Goal: Navigation & Orientation: Find specific page/section

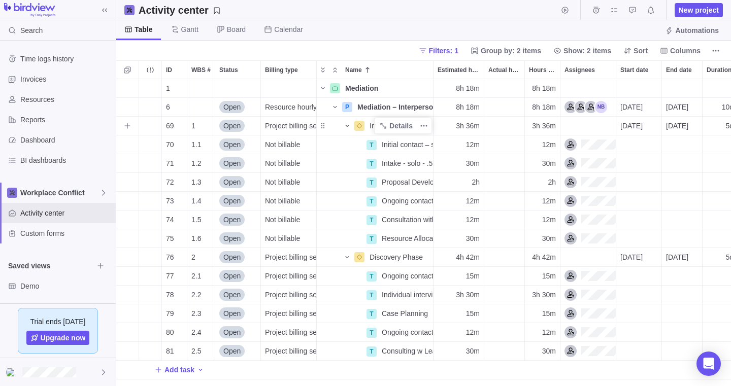
click at [347, 126] on icon "Name" at bounding box center [347, 126] width 4 height 2
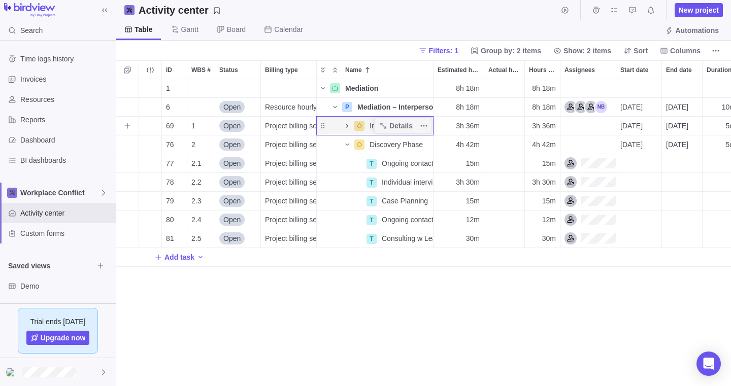
click at [348, 126] on icon "Name" at bounding box center [347, 126] width 2 height 4
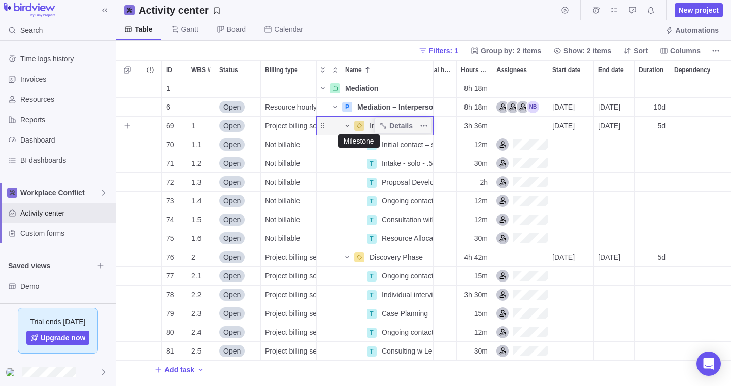
click at [360, 125] on icon "Name" at bounding box center [359, 126] width 6 height 6
click at [348, 125] on icon "Name" at bounding box center [347, 126] width 8 height 8
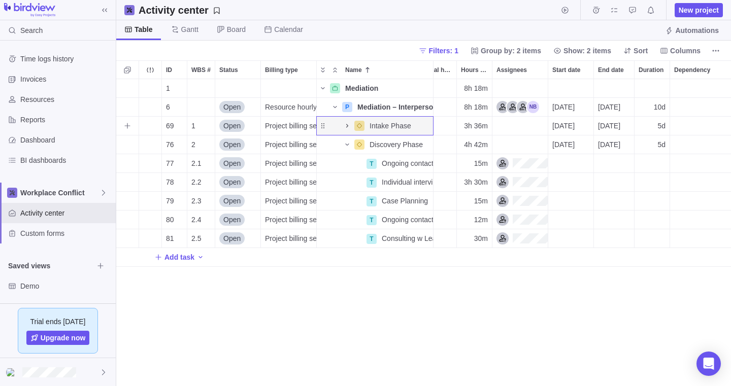
click at [347, 125] on icon "Name" at bounding box center [347, 126] width 2 height 4
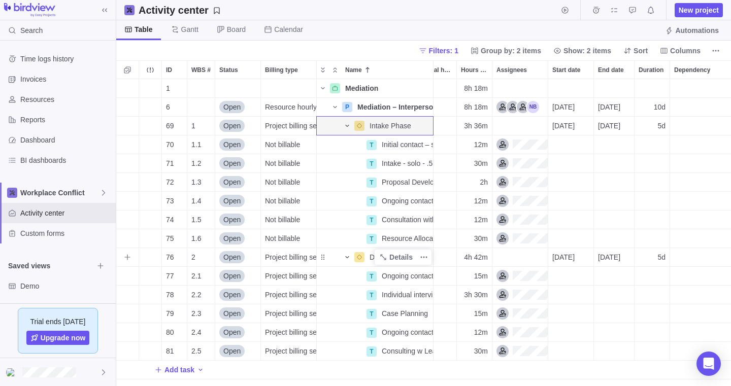
click at [347, 256] on icon "Name" at bounding box center [347, 257] width 8 height 8
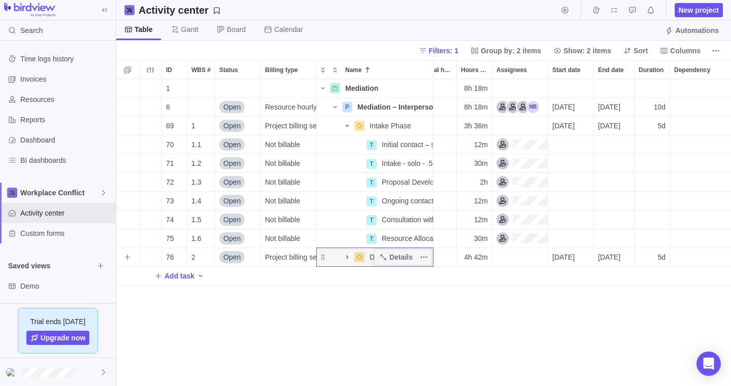
click at [347, 256] on icon "Name" at bounding box center [347, 257] width 2 height 4
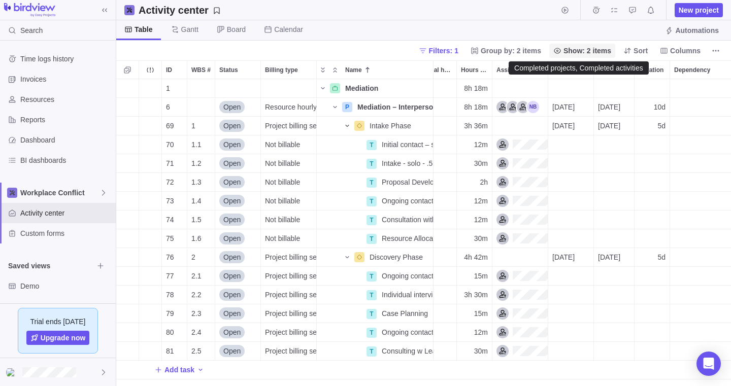
click at [570, 49] on span "Show: 2 items" at bounding box center [588, 51] width 48 height 10
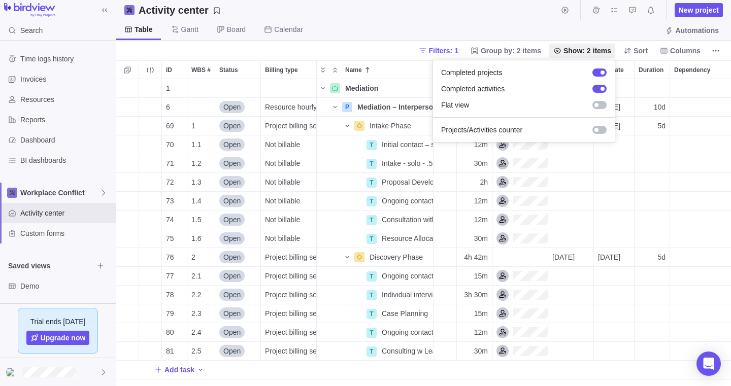
click at [606, 175] on body "Search Time logs history Invoices Resources Reports Dashboard BI dashboards Wor…" at bounding box center [365, 193] width 731 height 386
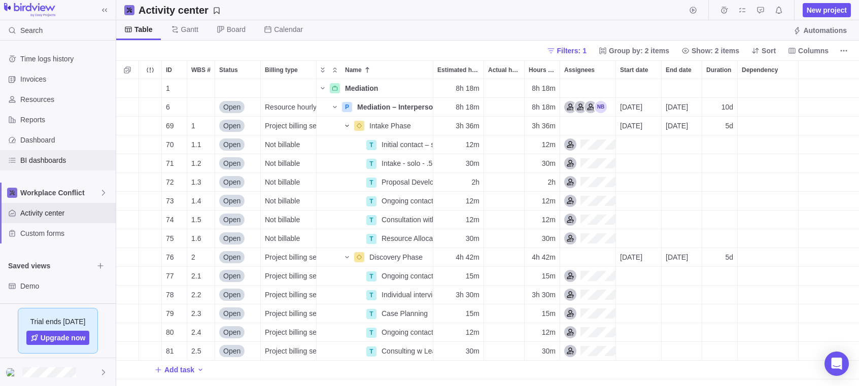
click at [32, 158] on span "BI dashboards" at bounding box center [65, 160] width 91 height 10
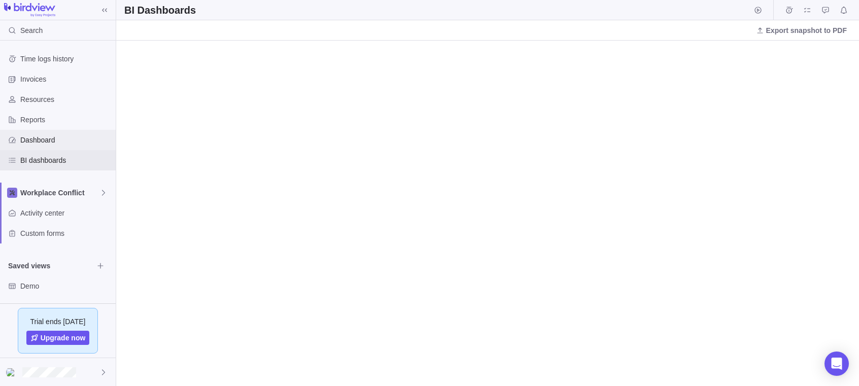
click at [32, 137] on span "Dashboard" at bounding box center [65, 140] width 91 height 10
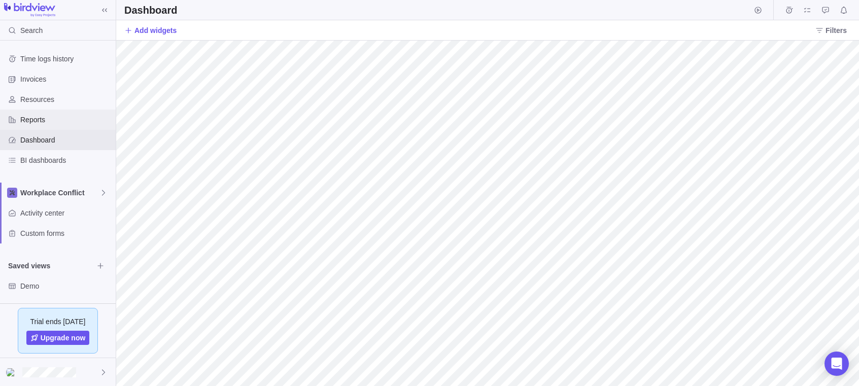
click at [32, 117] on span "Reports" at bounding box center [65, 120] width 91 height 10
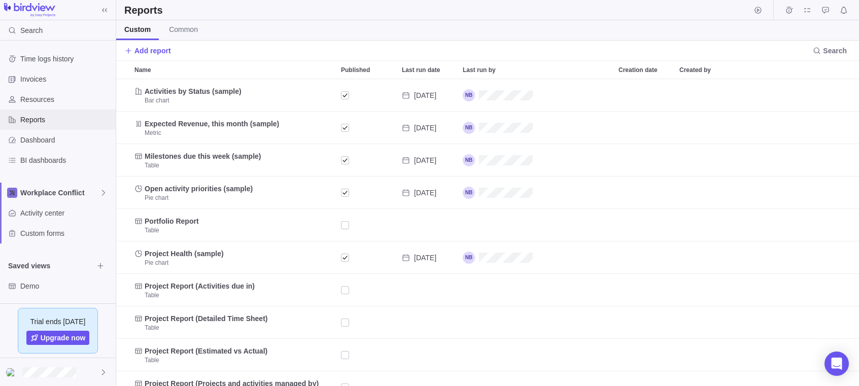
scroll to position [307, 743]
click at [29, 96] on span "Resources" at bounding box center [65, 99] width 91 height 10
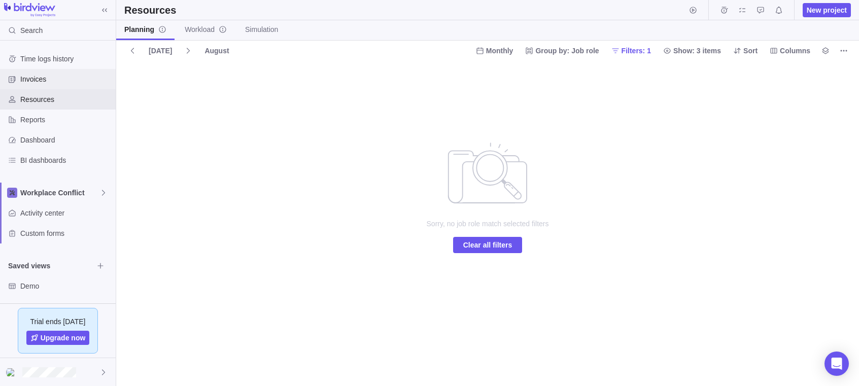
click at [24, 76] on span "Invoices" at bounding box center [65, 79] width 91 height 10
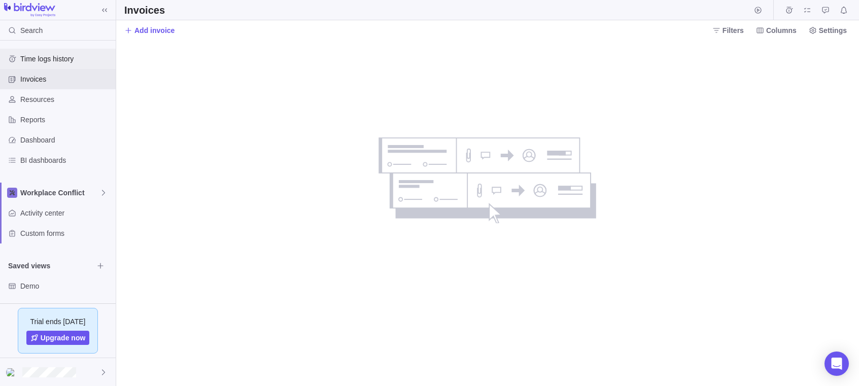
click at [48, 56] on span "Time logs history" at bounding box center [65, 59] width 91 height 10
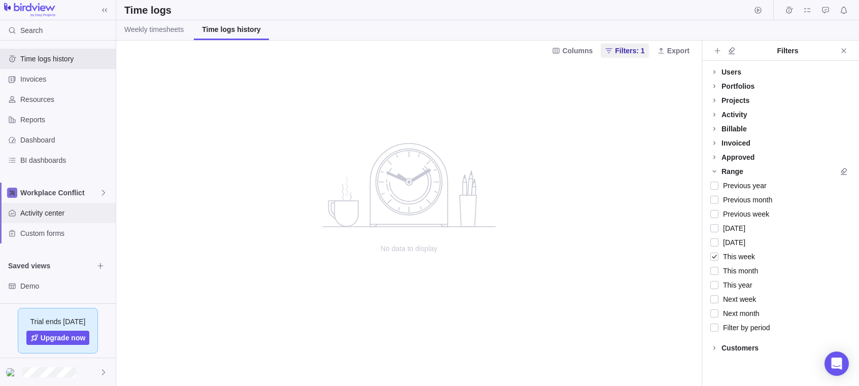
click at [38, 209] on span "Activity center" at bounding box center [65, 213] width 91 height 10
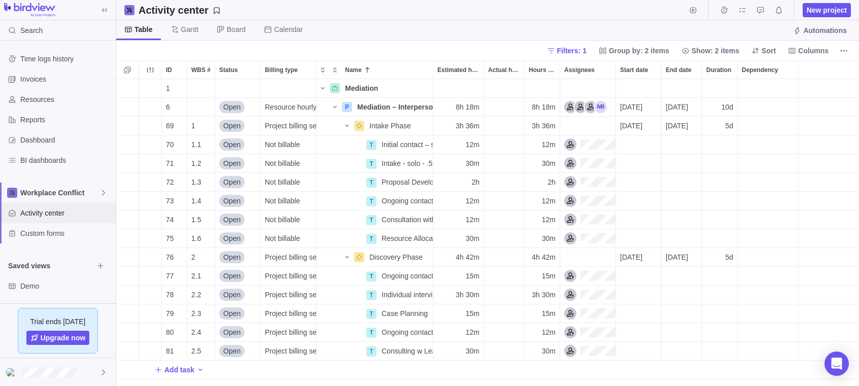
scroll to position [307, 743]
click at [423, 142] on icon "More actions" at bounding box center [424, 145] width 8 height 8
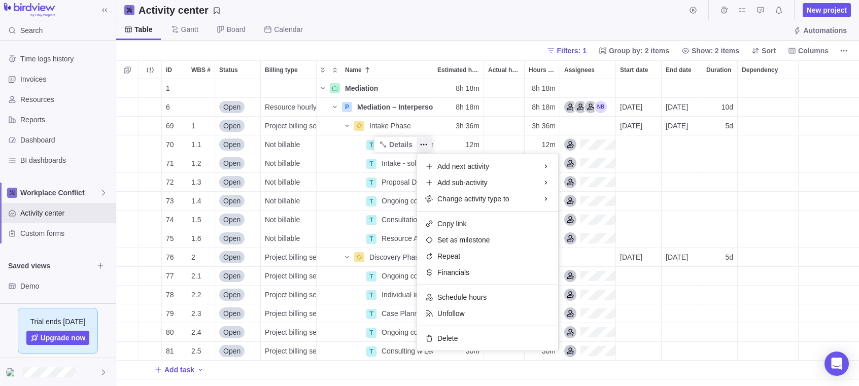
click at [400, 27] on body "Search Time logs history Invoices Resources Reports Dashboard BI dashboards Wor…" at bounding box center [429, 193] width 859 height 386
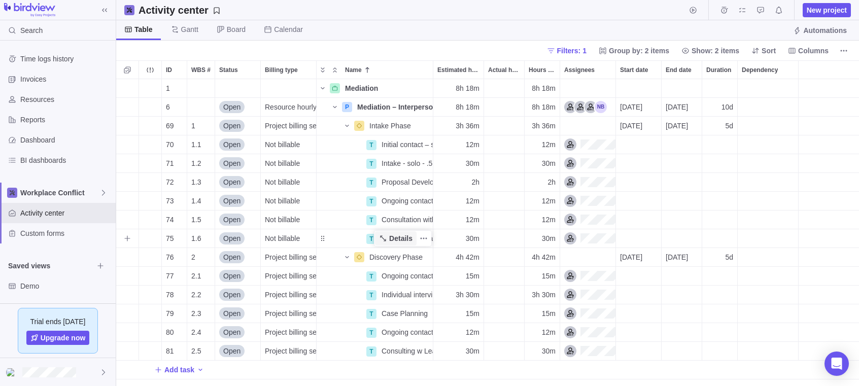
scroll to position [0, 0]
click at [37, 211] on span "Activity center" at bounding box center [65, 213] width 91 height 10
click at [35, 234] on span "Custom forms" at bounding box center [65, 233] width 91 height 10
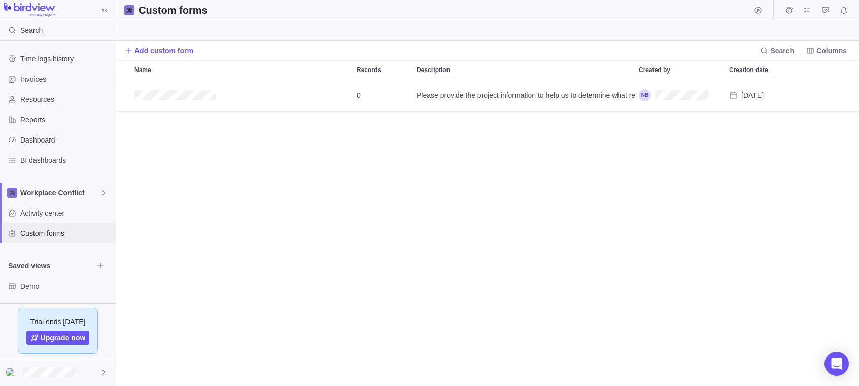
scroll to position [307, 743]
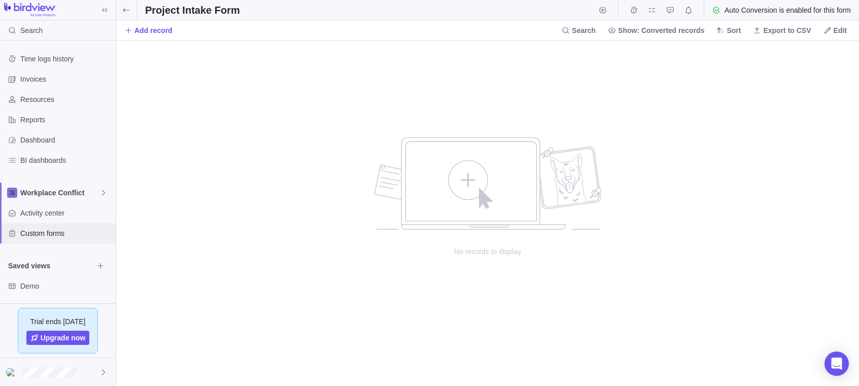
click at [45, 230] on span "Custom forms" at bounding box center [65, 233] width 91 height 10
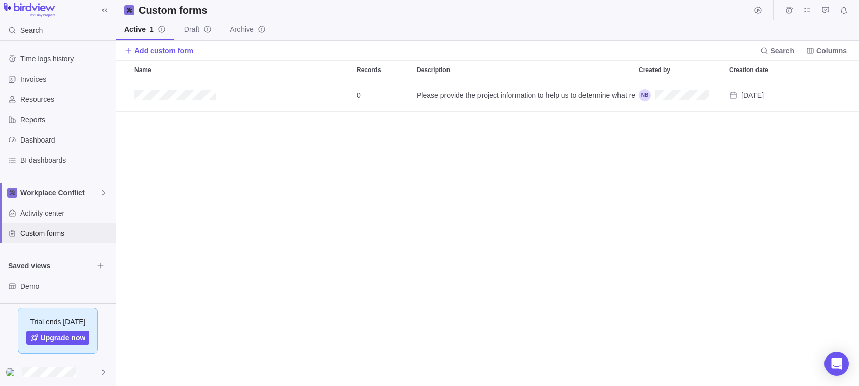
scroll to position [307, 743]
click at [40, 212] on span "Activity center" at bounding box center [65, 213] width 91 height 10
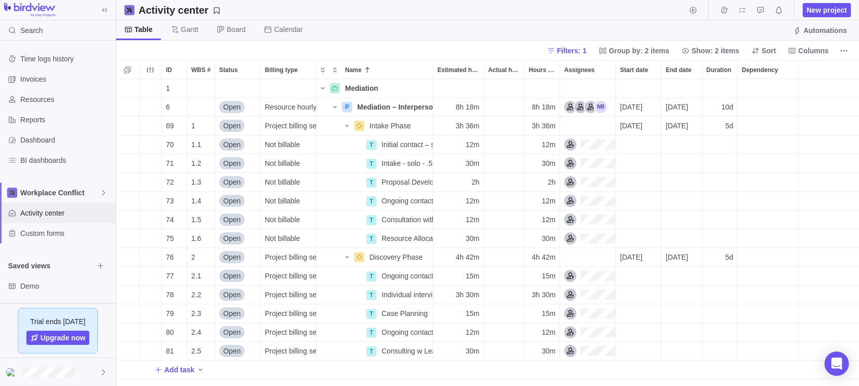
scroll to position [307, 743]
click at [52, 57] on span "Time logs history" at bounding box center [65, 59] width 91 height 10
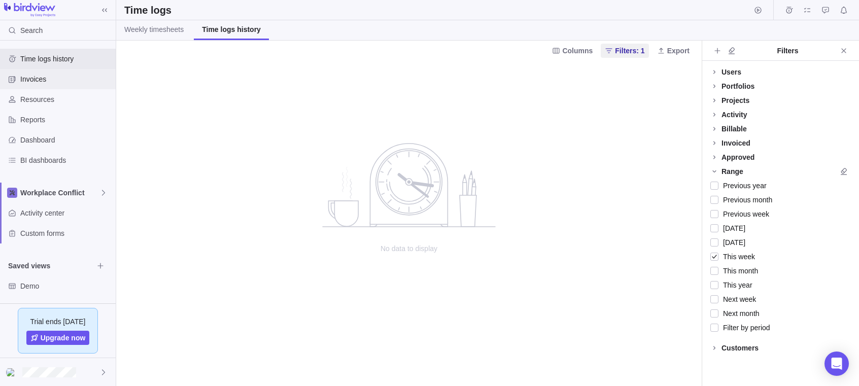
click at [25, 79] on span "Invoices" at bounding box center [65, 79] width 91 height 10
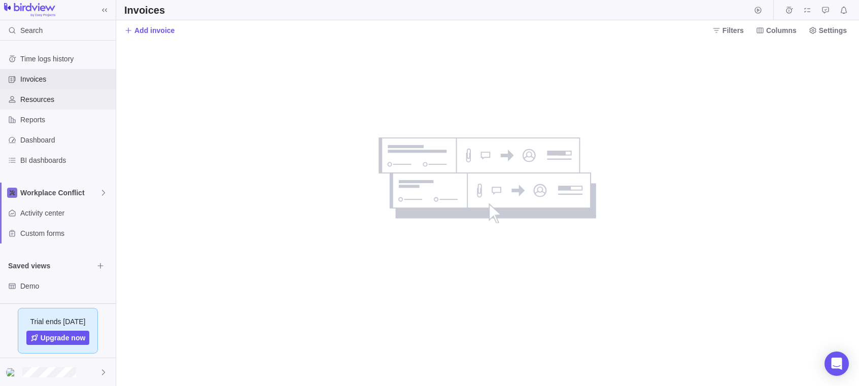
click at [40, 96] on span "Resources" at bounding box center [65, 99] width 91 height 10
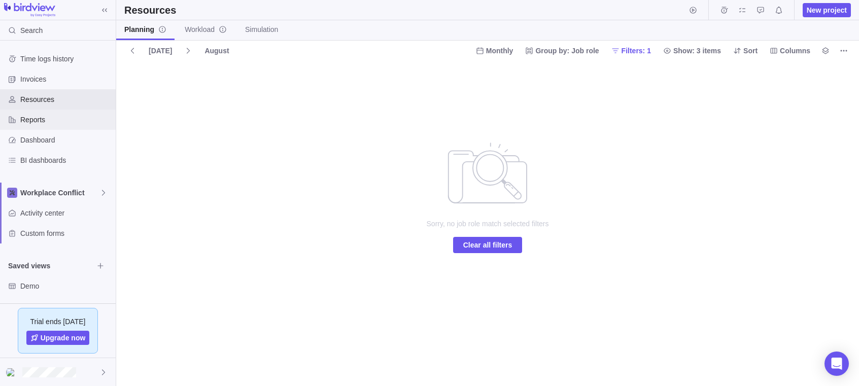
click at [33, 117] on span "Reports" at bounding box center [65, 120] width 91 height 10
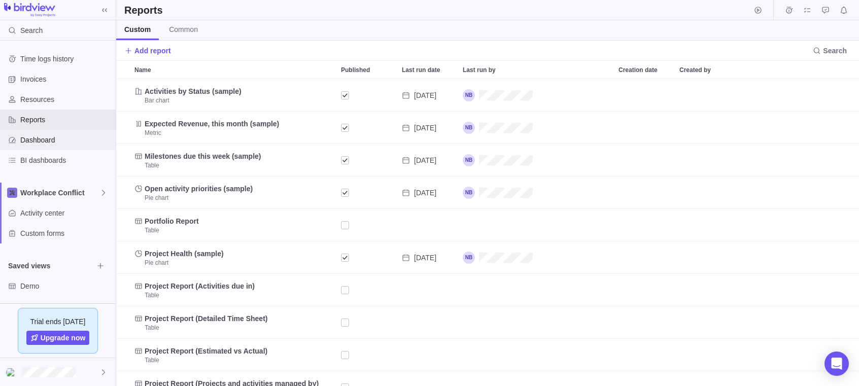
scroll to position [307, 743]
